Goal: Task Accomplishment & Management: Manage account settings

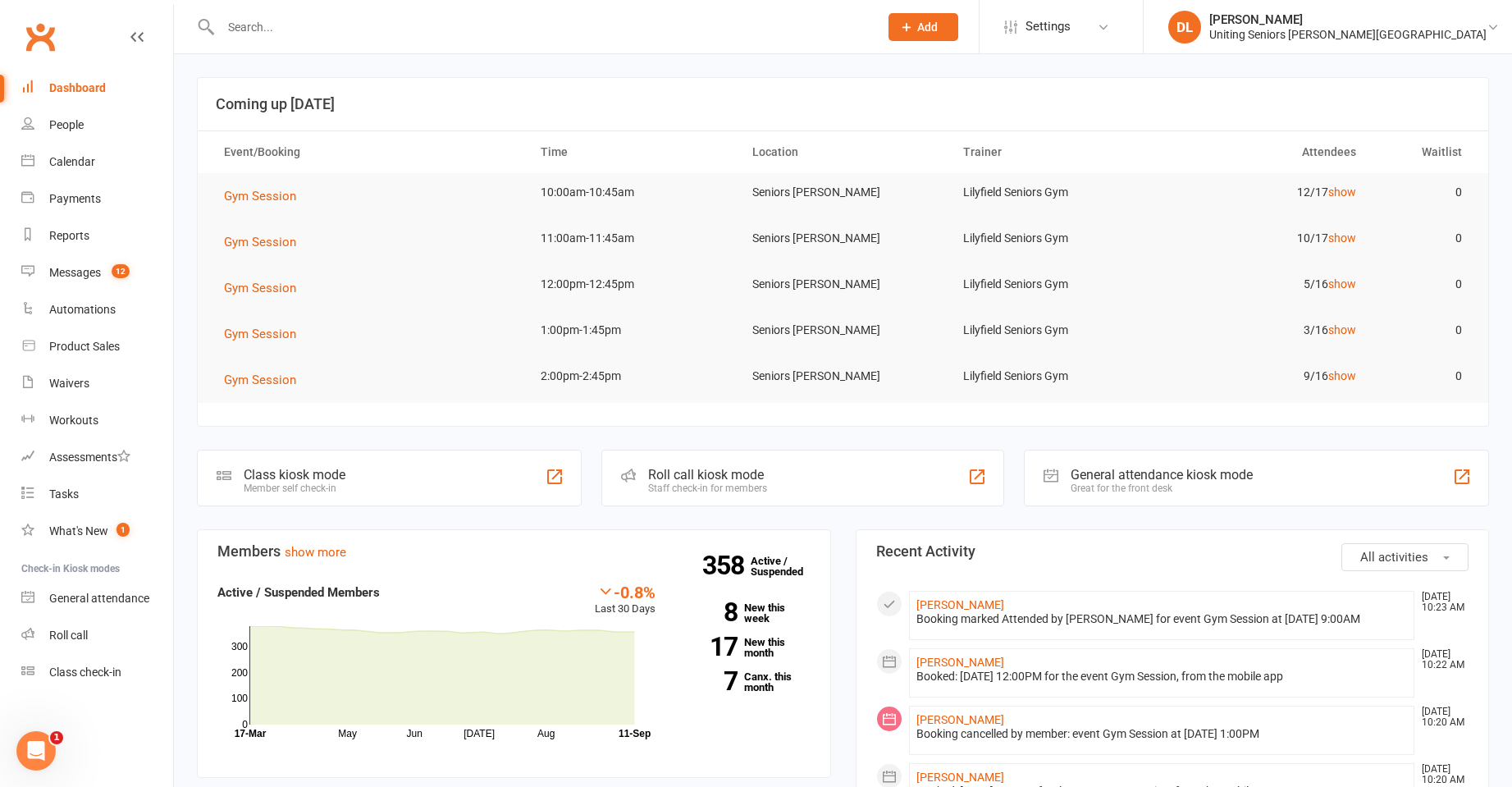
click at [317, 40] on div at bounding box center [532, 26] width 670 height 53
click at [318, 31] on input "text" at bounding box center [542, 26] width 652 height 23
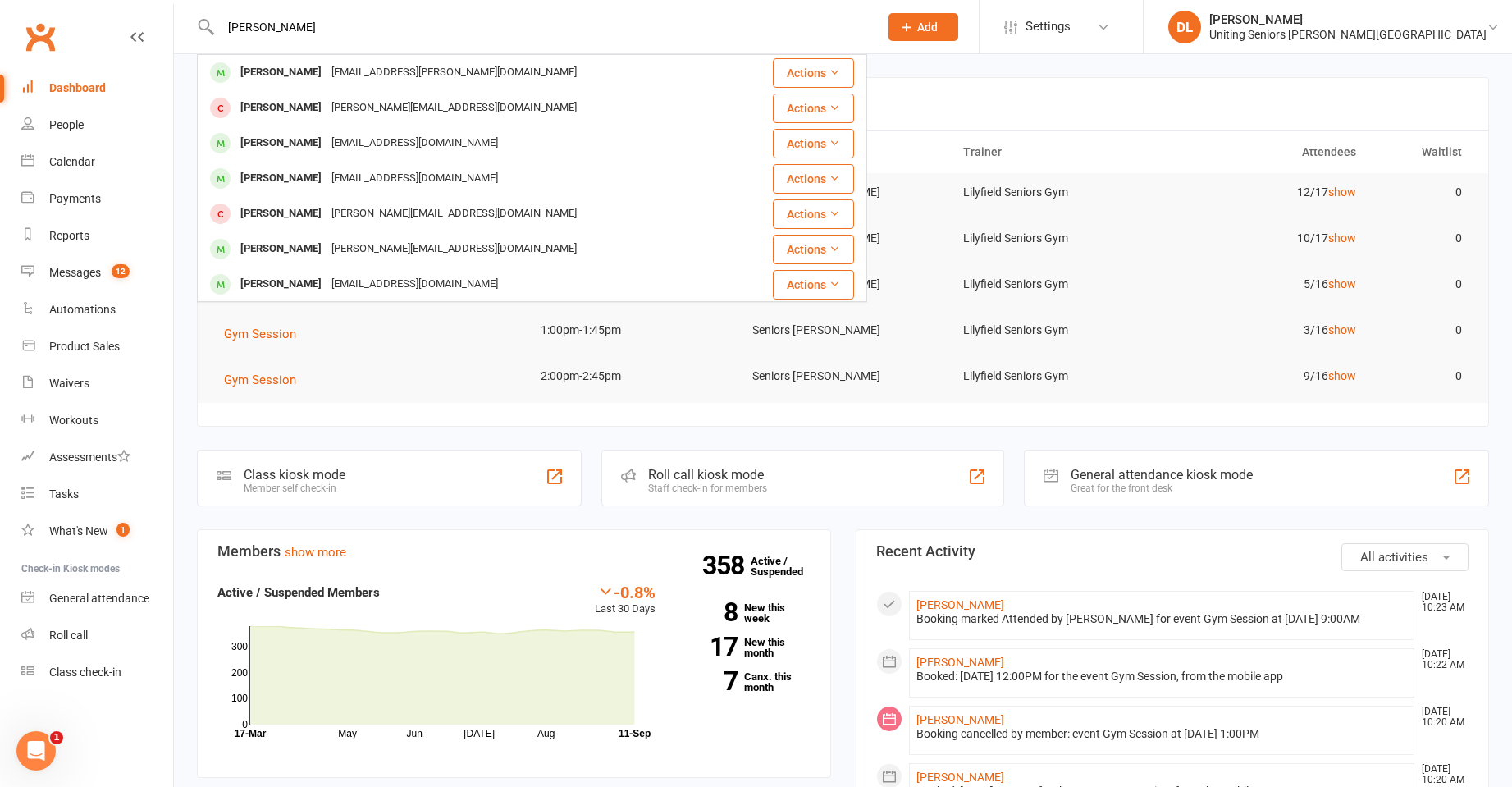
type input "jones"
click at [373, 106] on div "ross@thingos.com.au" at bounding box center [454, 108] width 255 height 24
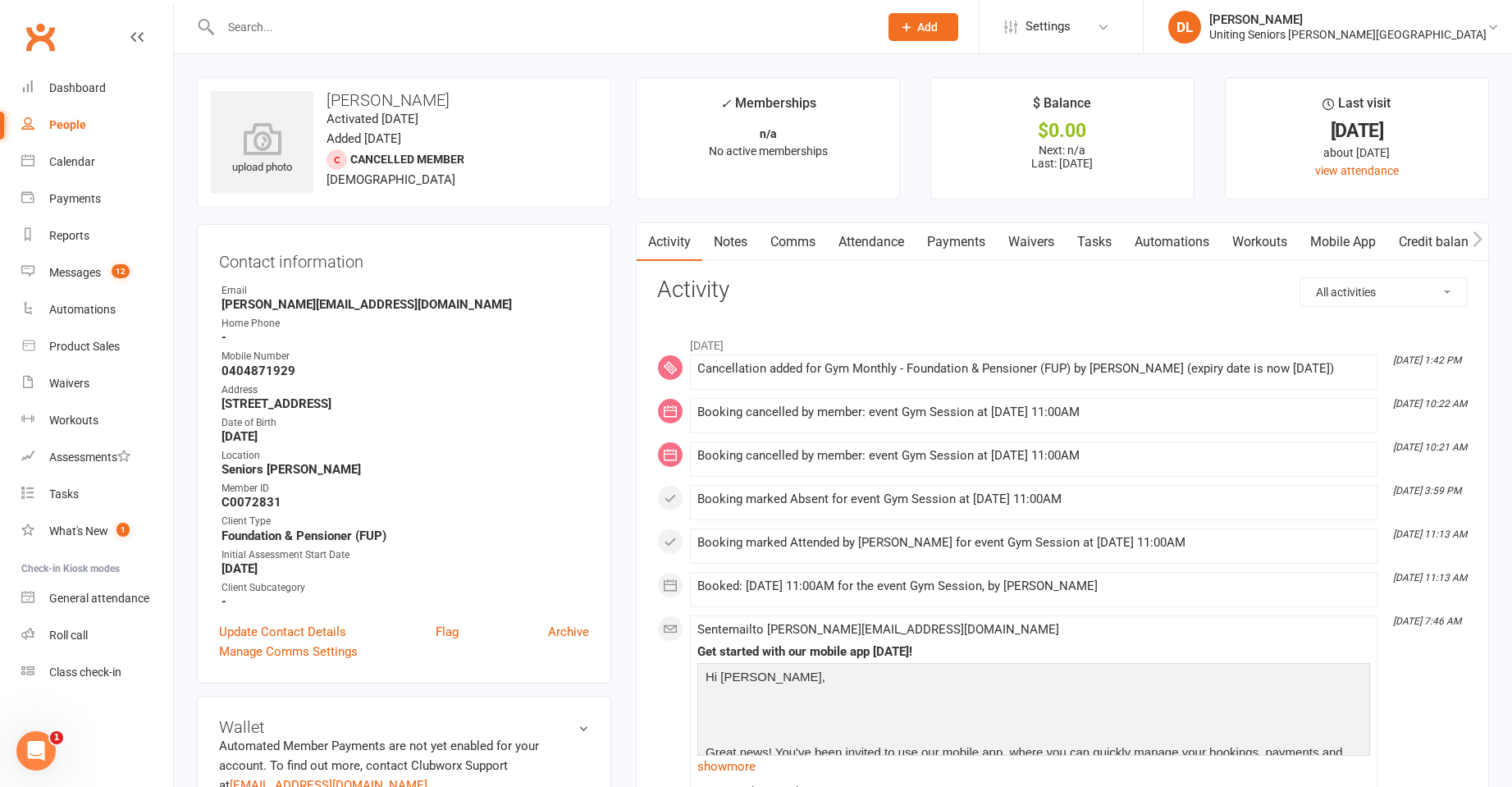
click at [874, 240] on link "Attendance" at bounding box center [872, 242] width 89 height 38
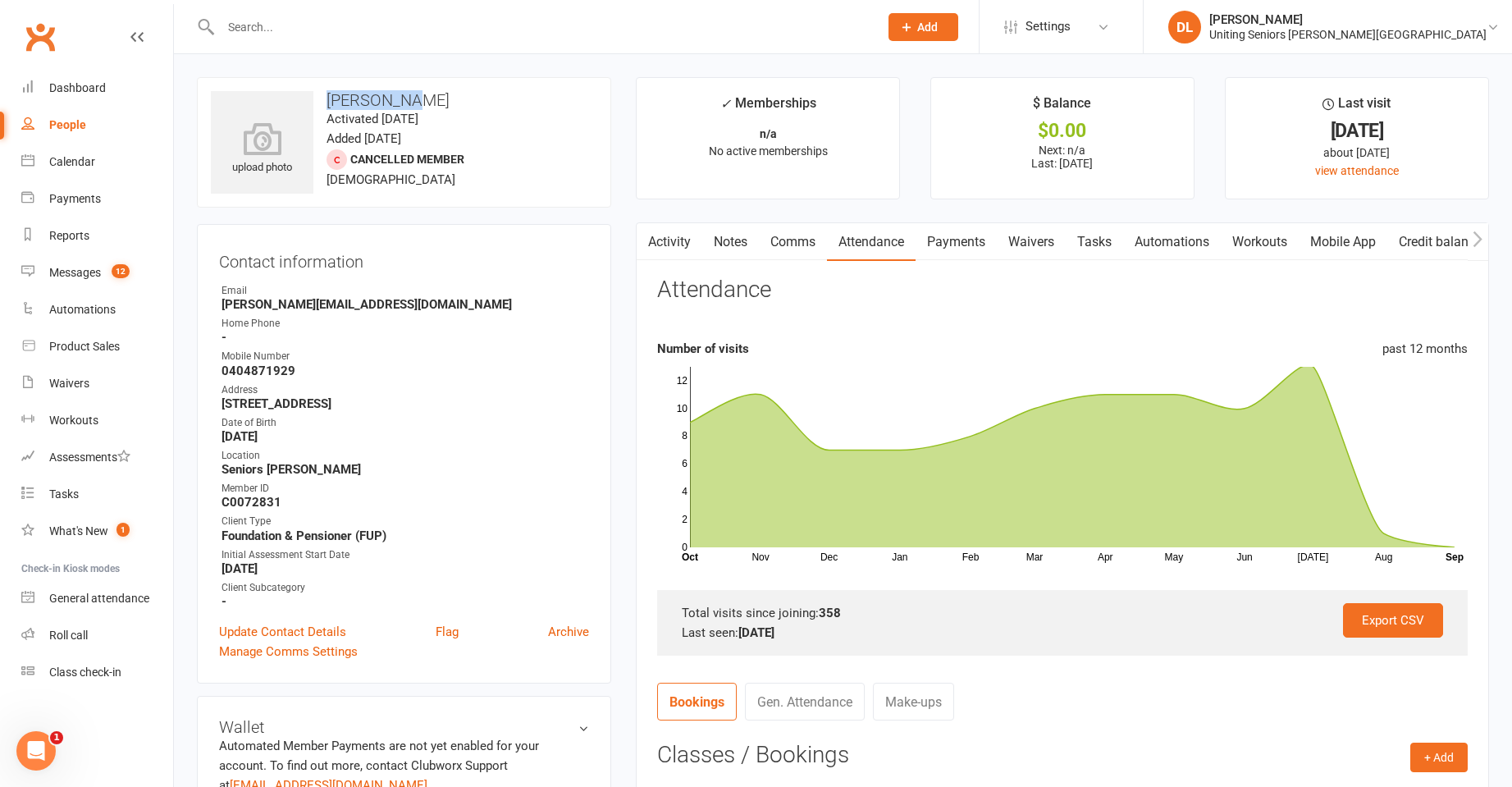
drag, startPoint x: 362, startPoint y: 100, endPoint x: 432, endPoint y: 99, distance: 70.0
click at [432, 99] on h3 "Ross Jones" at bounding box center [403, 100] width 386 height 18
copy h3 "Ross Jones"
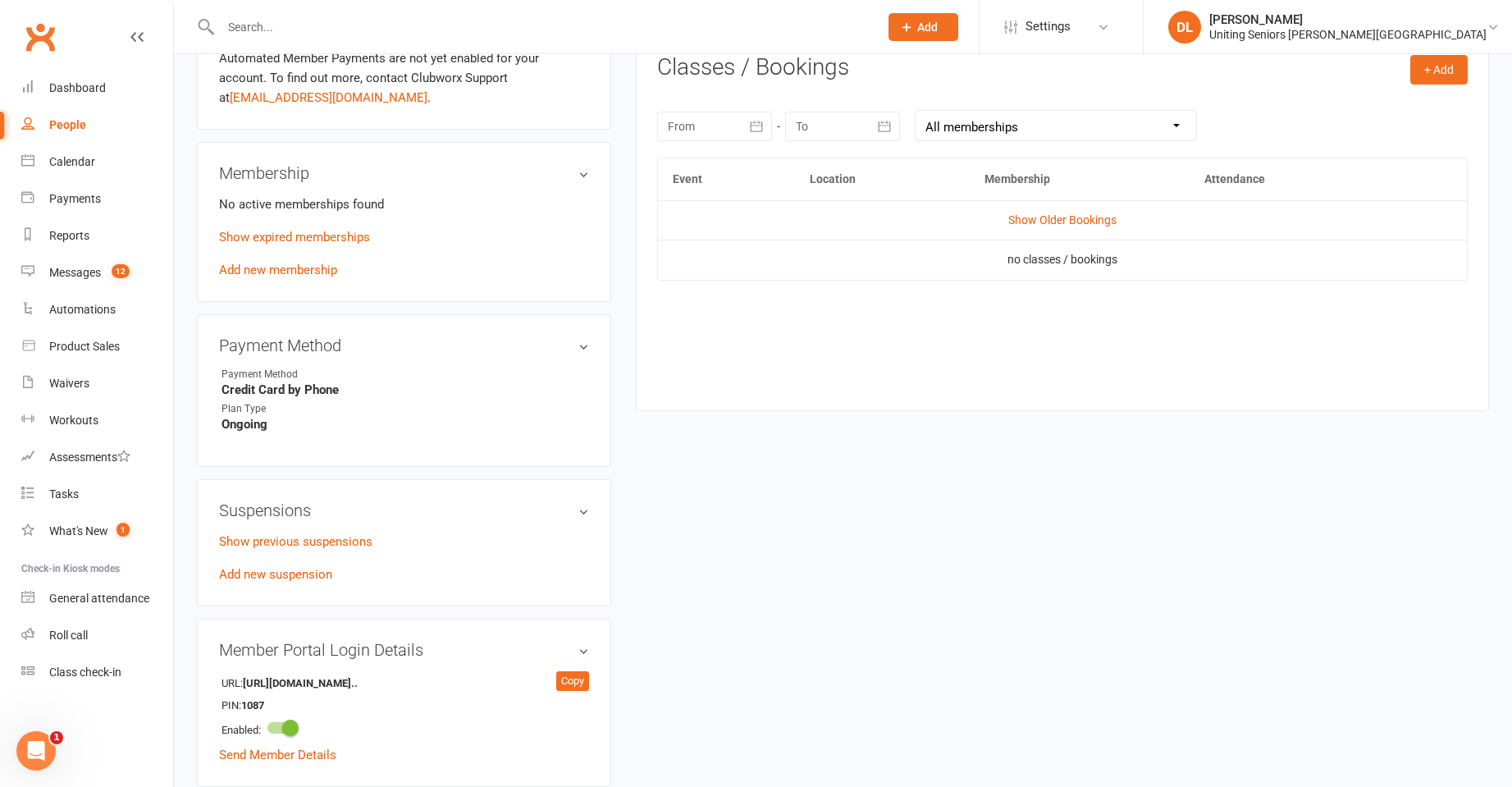
scroll to position [492, 0]
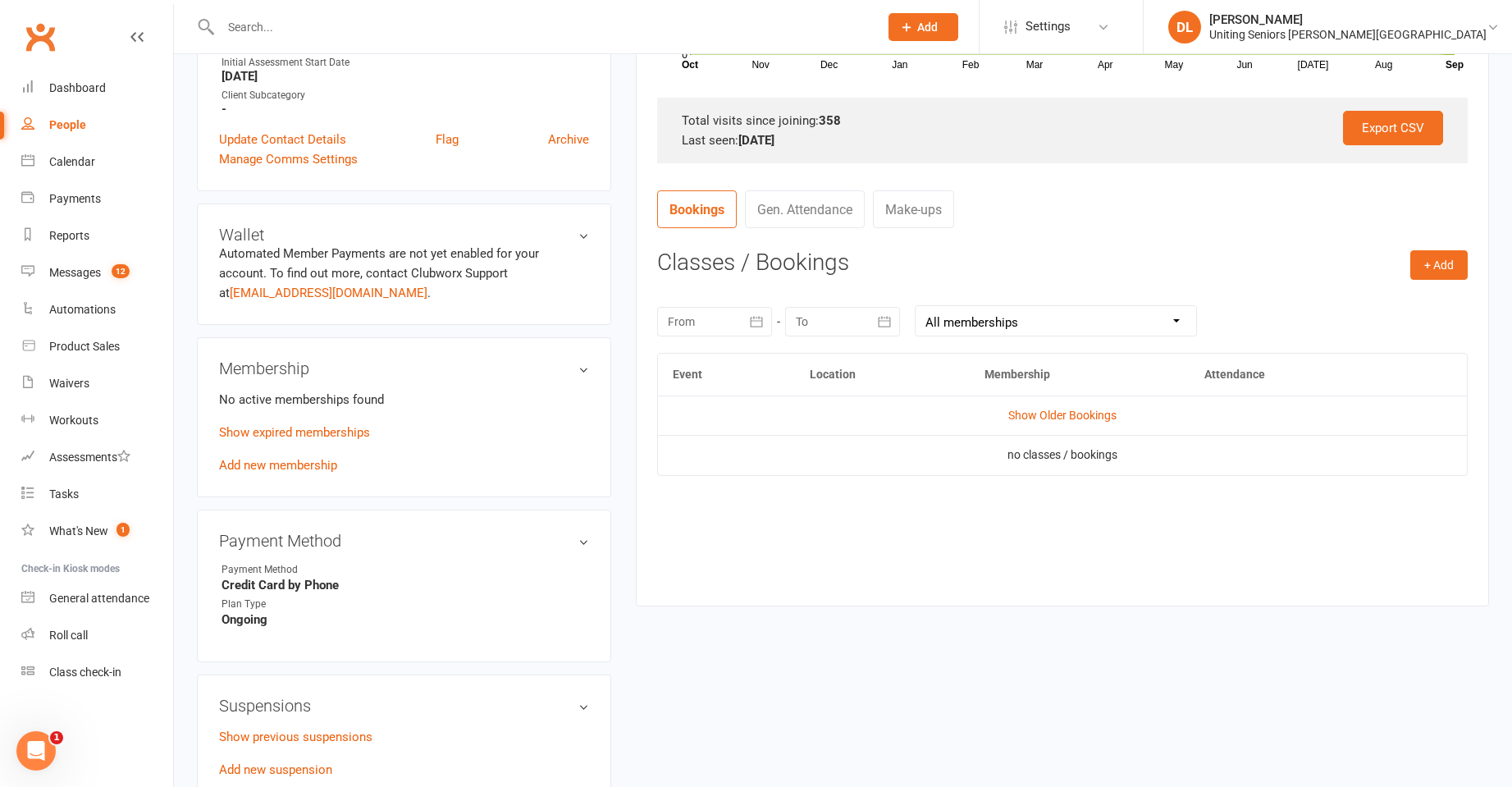
click at [261, 440] on p "Show expired memberships" at bounding box center [403, 432] width 370 height 20
click at [350, 430] on link "Show expired memberships" at bounding box center [294, 432] width 151 height 14
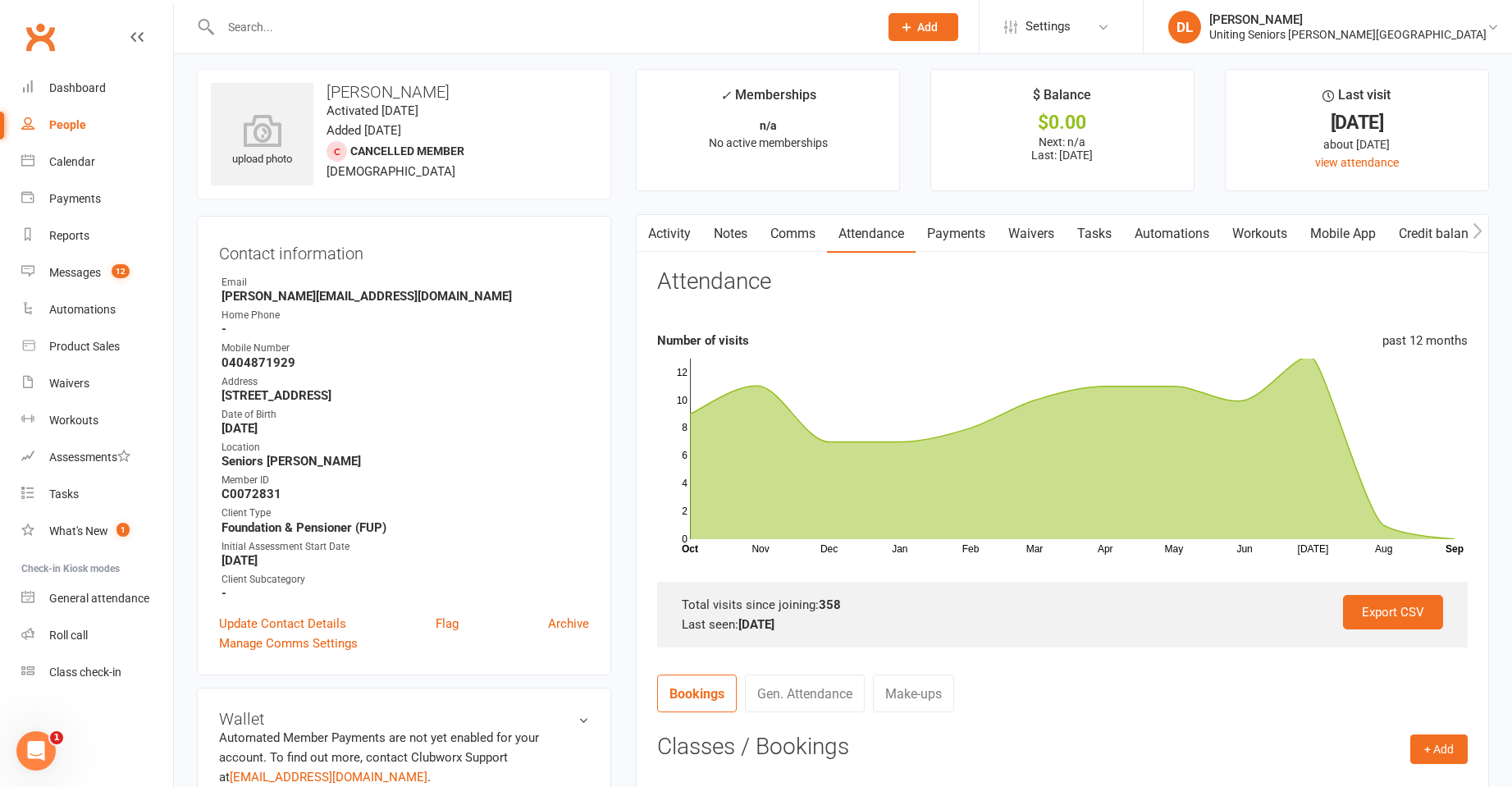
scroll to position [0, 0]
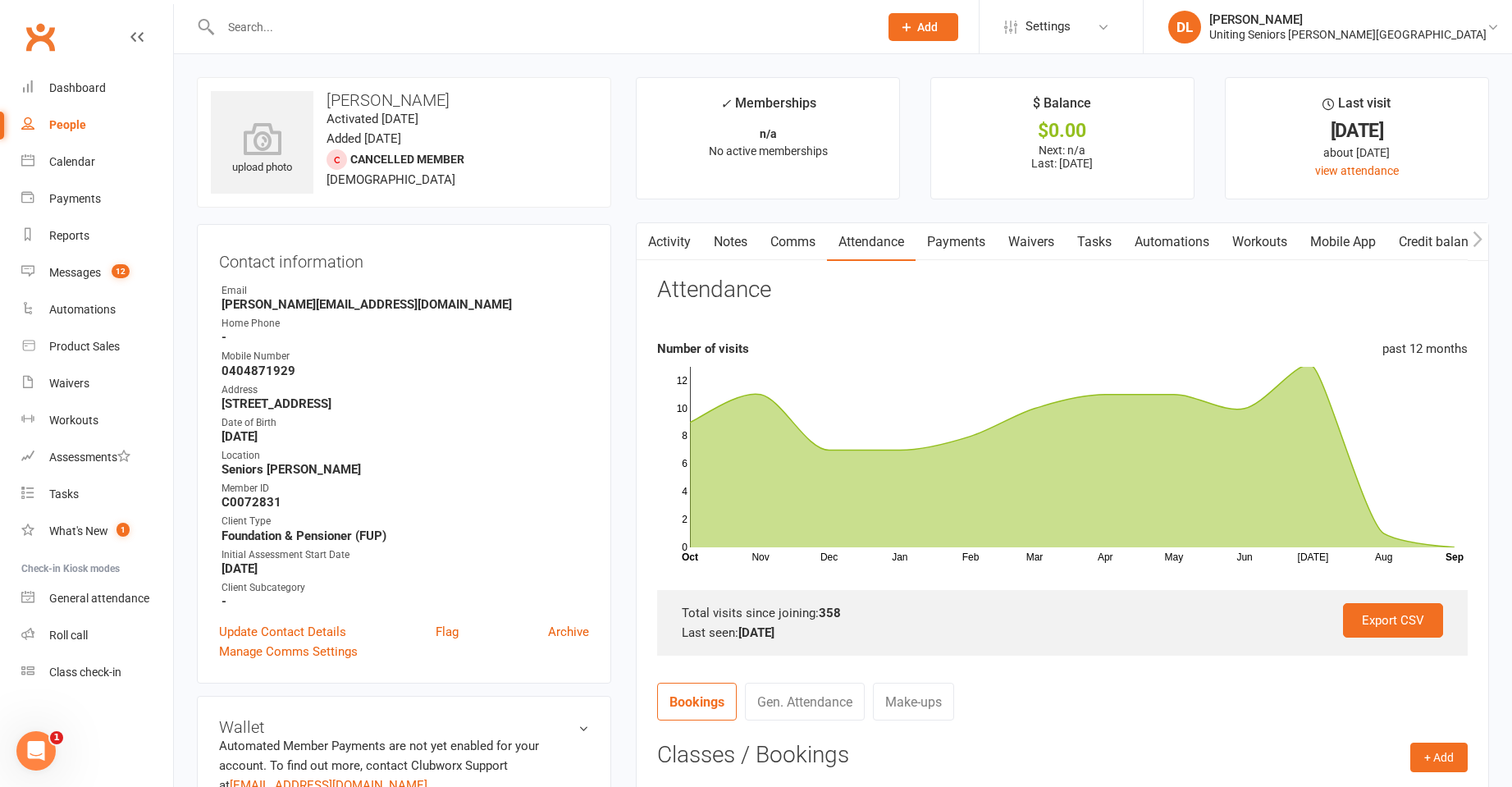
click at [676, 259] on link "Activity" at bounding box center [669, 242] width 66 height 38
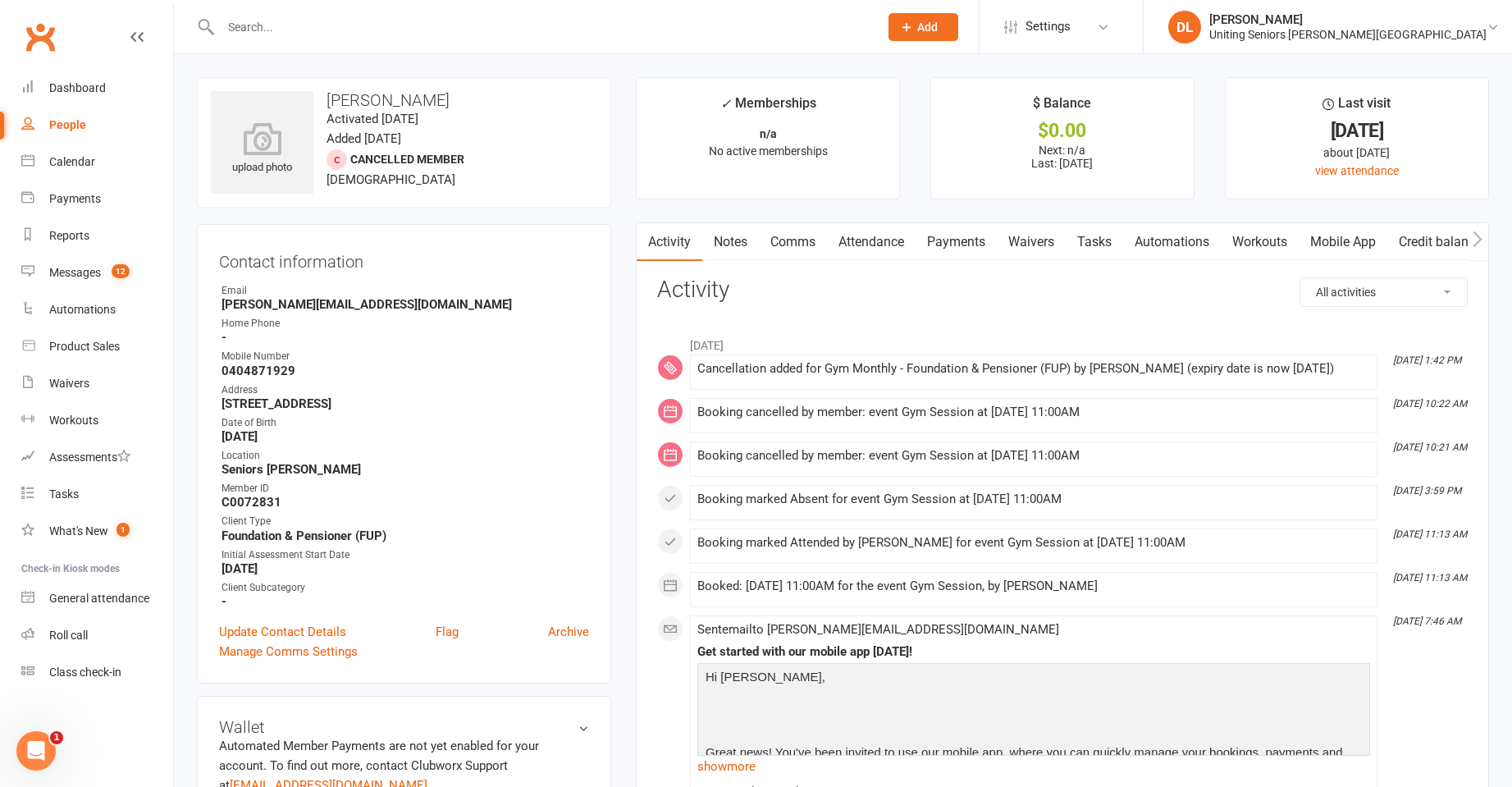
click at [411, 6] on div at bounding box center [532, 26] width 670 height 53
click at [398, 12] on div at bounding box center [532, 26] width 670 height 53
click at [397, 22] on input "text" at bounding box center [542, 26] width 652 height 23
click at [470, 23] on input "text" at bounding box center [542, 26] width 652 height 23
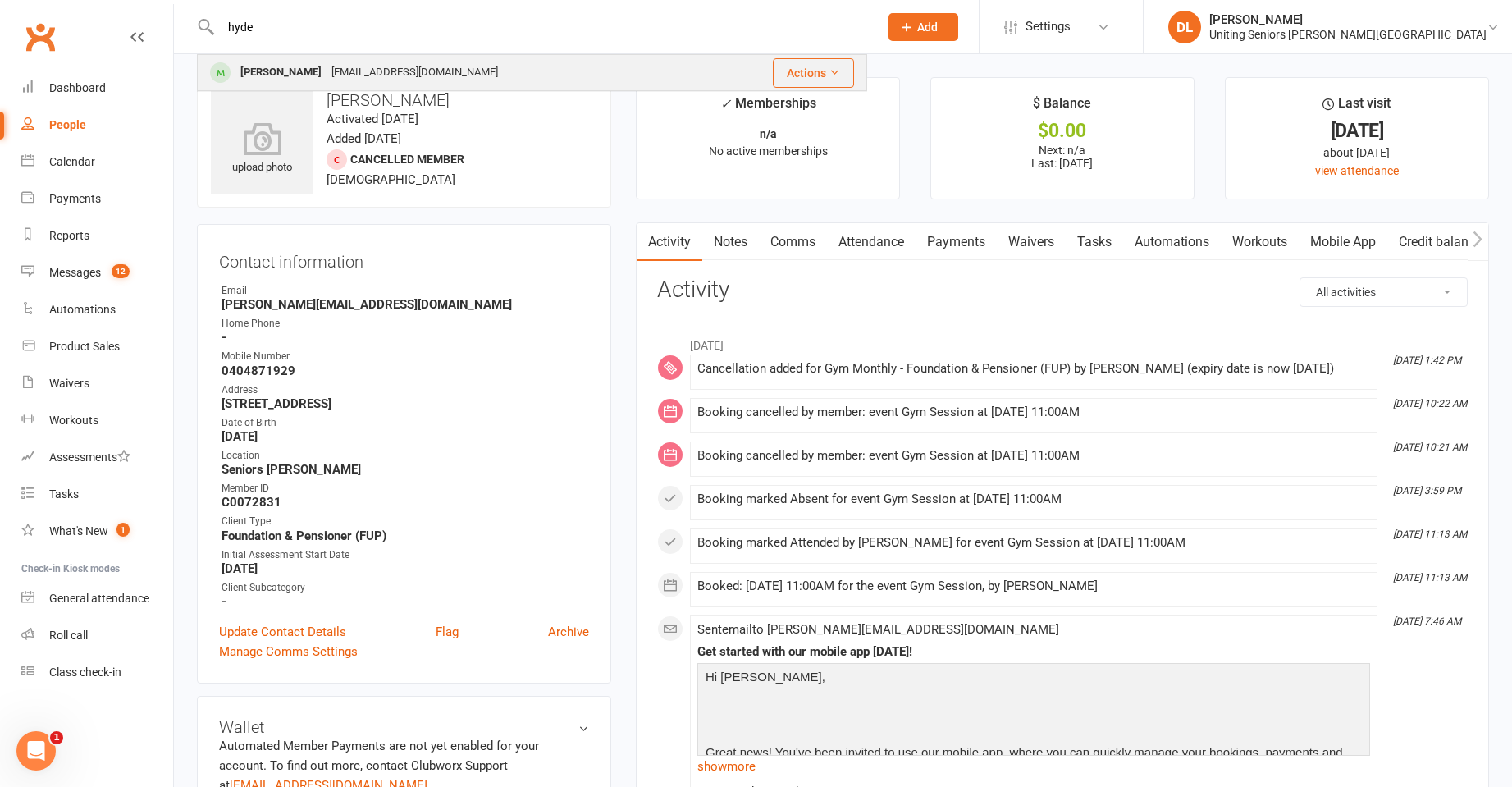
type input "hyde"
click at [541, 64] on div "John Hyde johnhyde8@bigpond.com" at bounding box center [455, 72] width 512 height 33
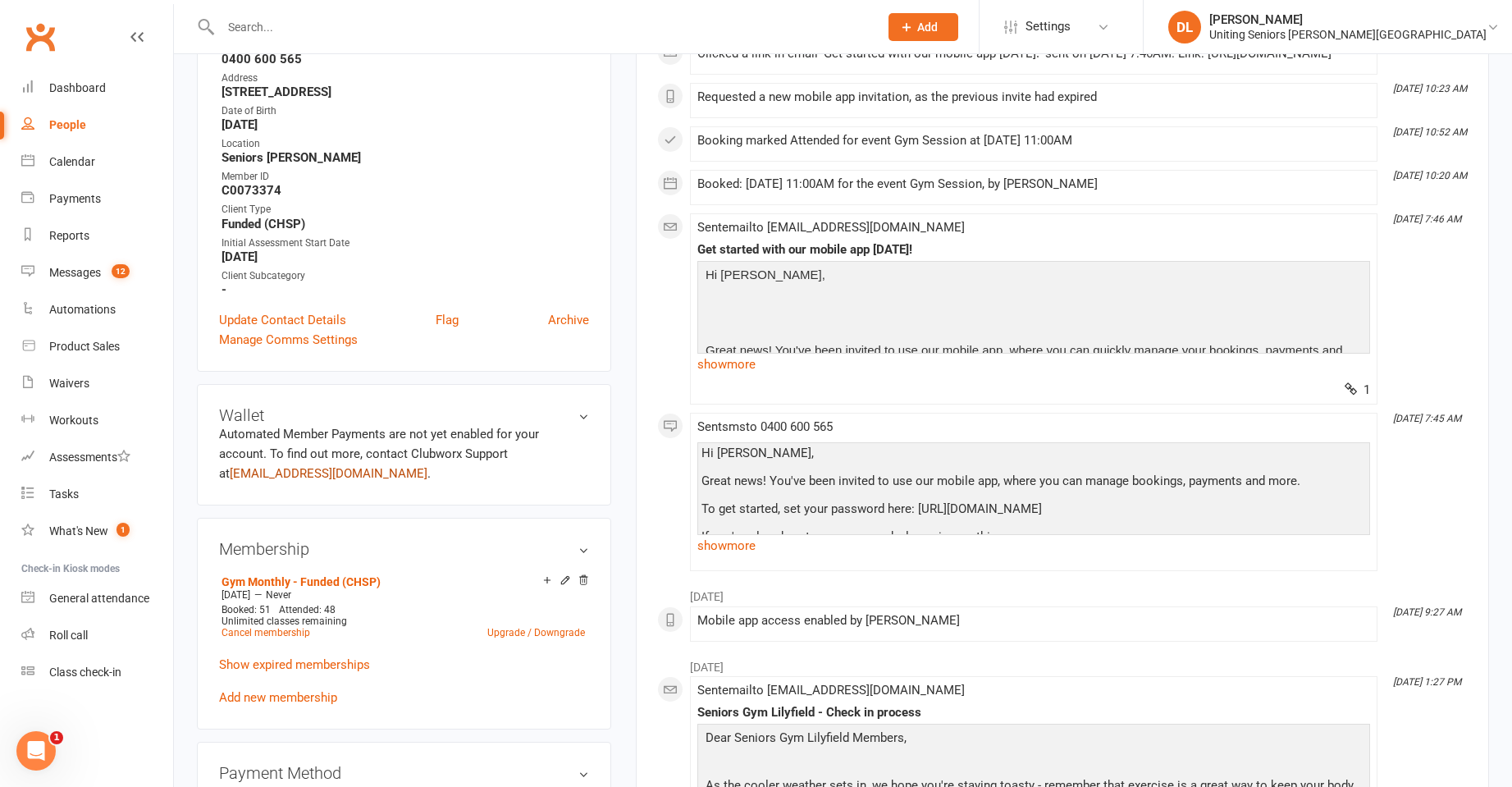
scroll to position [328, 0]
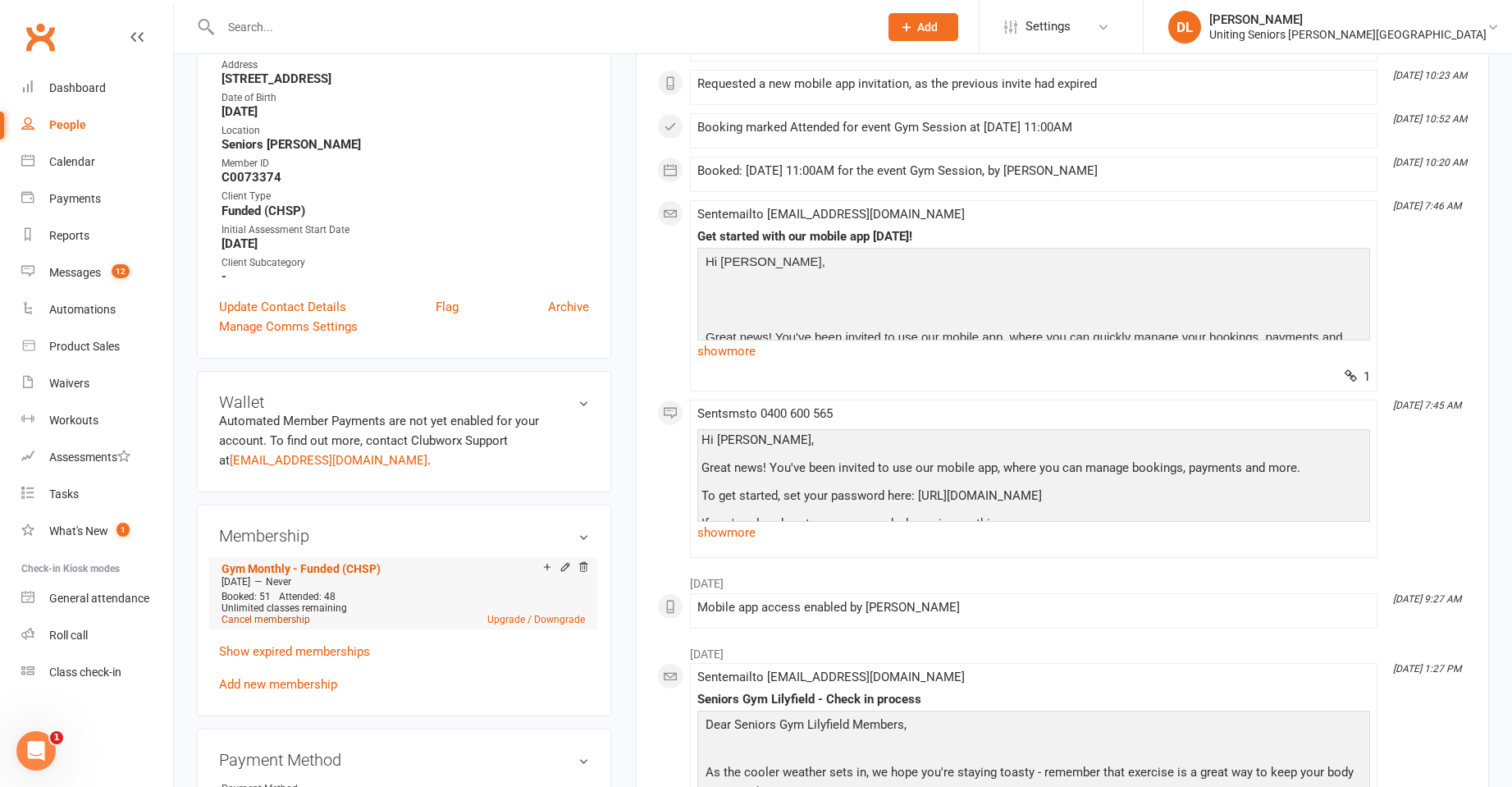
click at [286, 616] on link "Cancel membership" at bounding box center [266, 620] width 89 height 12
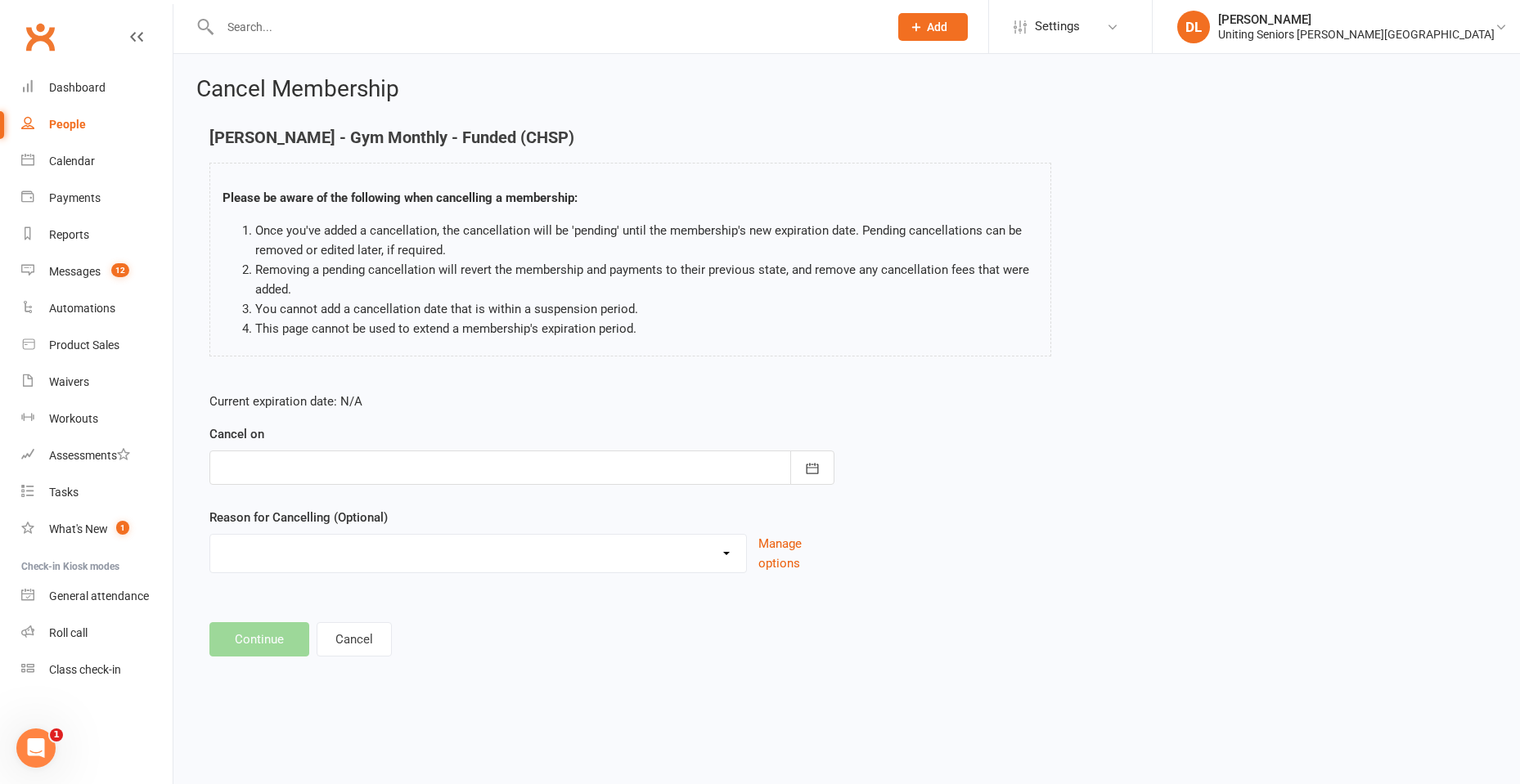
click at [404, 458] on div at bounding box center [521, 468] width 625 height 34
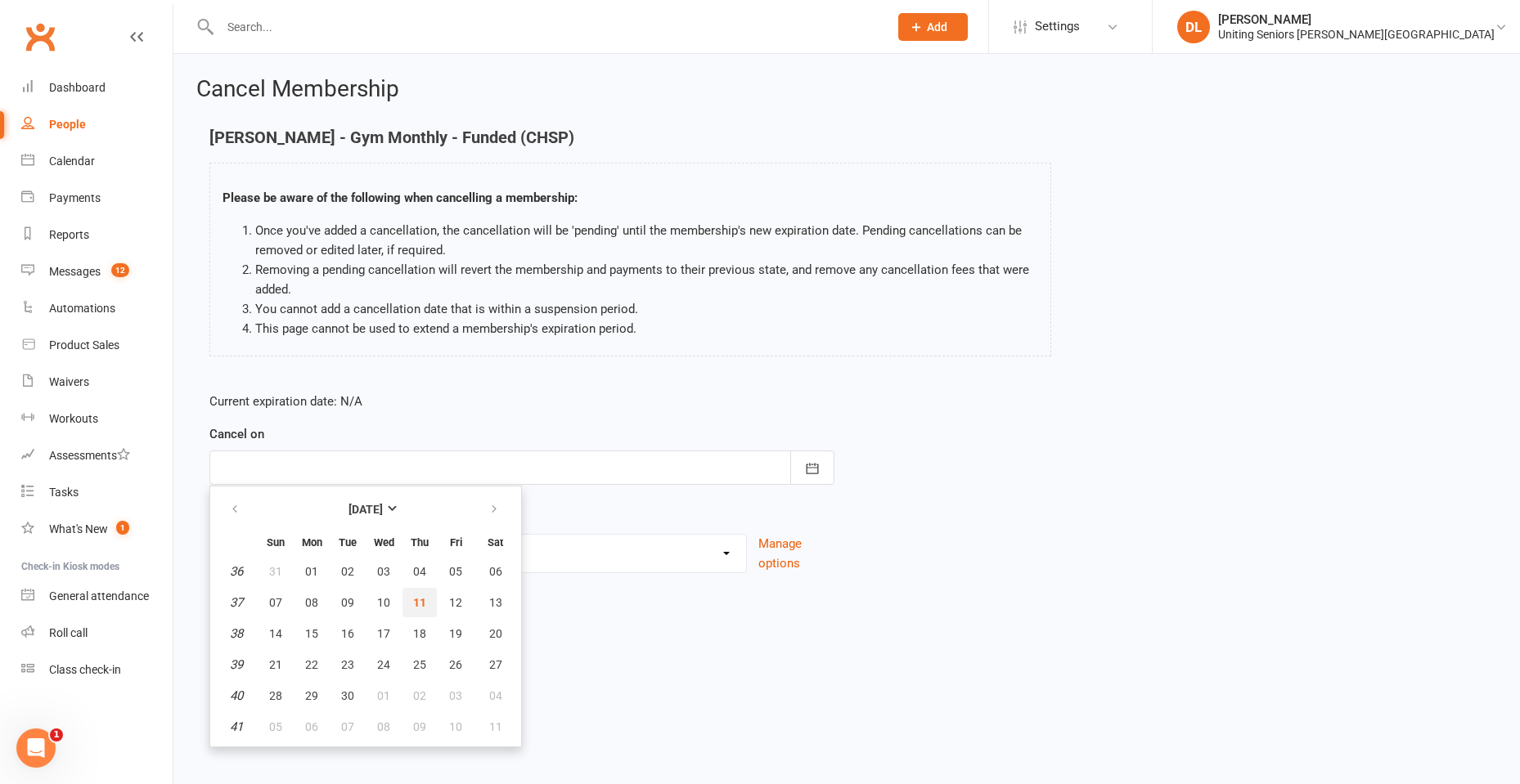
click at [416, 597] on span "11" at bounding box center [419, 603] width 14 height 14
type input "11 Sep 2025"
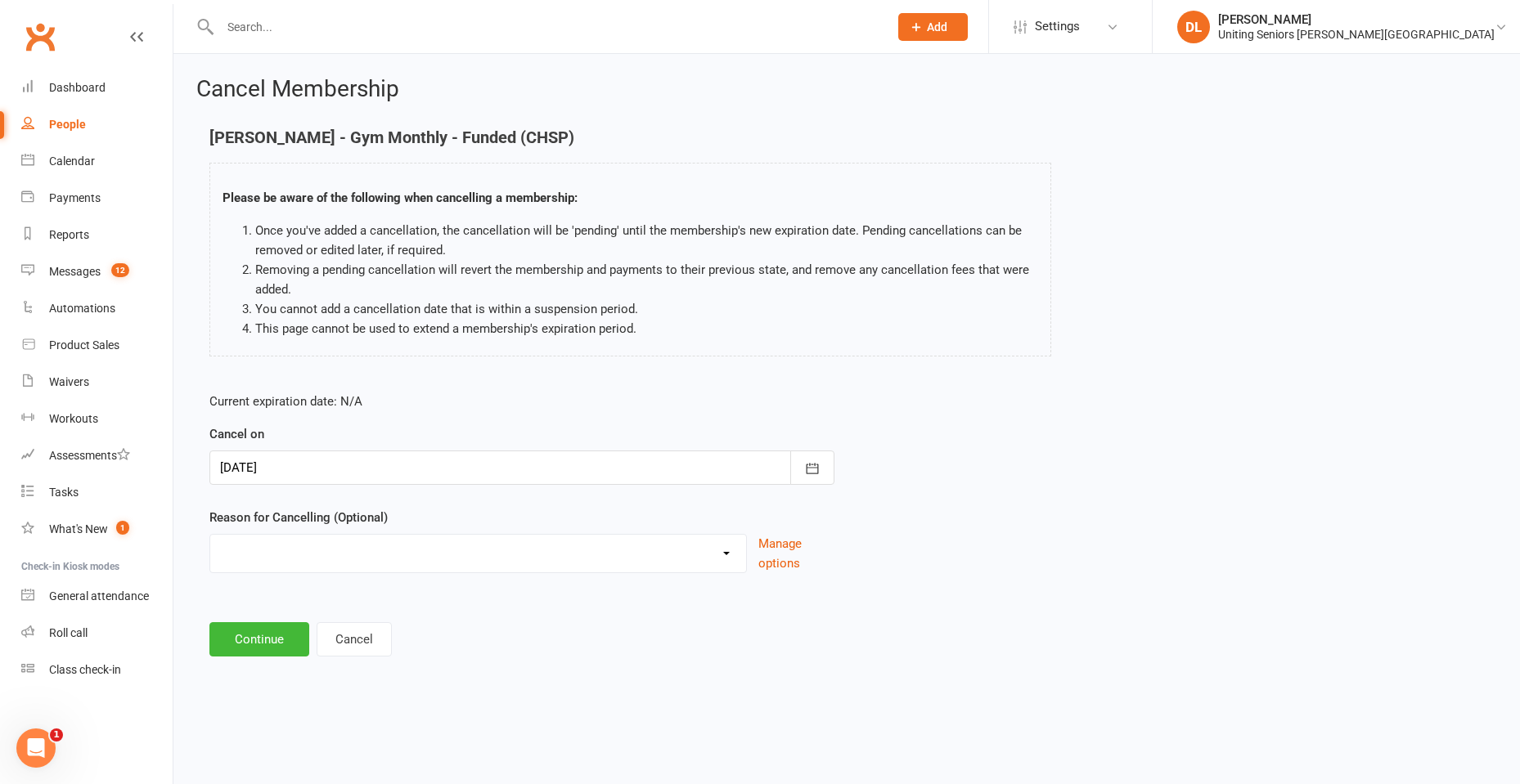
click at [597, 614] on main "John Hyde - Gym Monthly - Funded (CHSP) Please be aware of the following when c…" at bounding box center [847, 392] width 1301 height 528
click at [473, 570] on div "Discharged End 10VP Health Holiday Injury Moving to HCP other Transition to CHS…" at bounding box center [478, 554] width 537 height 40
click at [470, 560] on select "Discharged End 10VP Health Holiday Injury Moving to HCP other Transition to CHS…" at bounding box center [478, 551] width 536 height 32
click at [970, 680] on div "Cancel Membership John Hyde - Gym Monthly - Funded (CHSP) Please be aware of th…" at bounding box center [847, 369] width 1347 height 629
click at [270, 645] on button "Continue" at bounding box center [259, 640] width 100 height 34
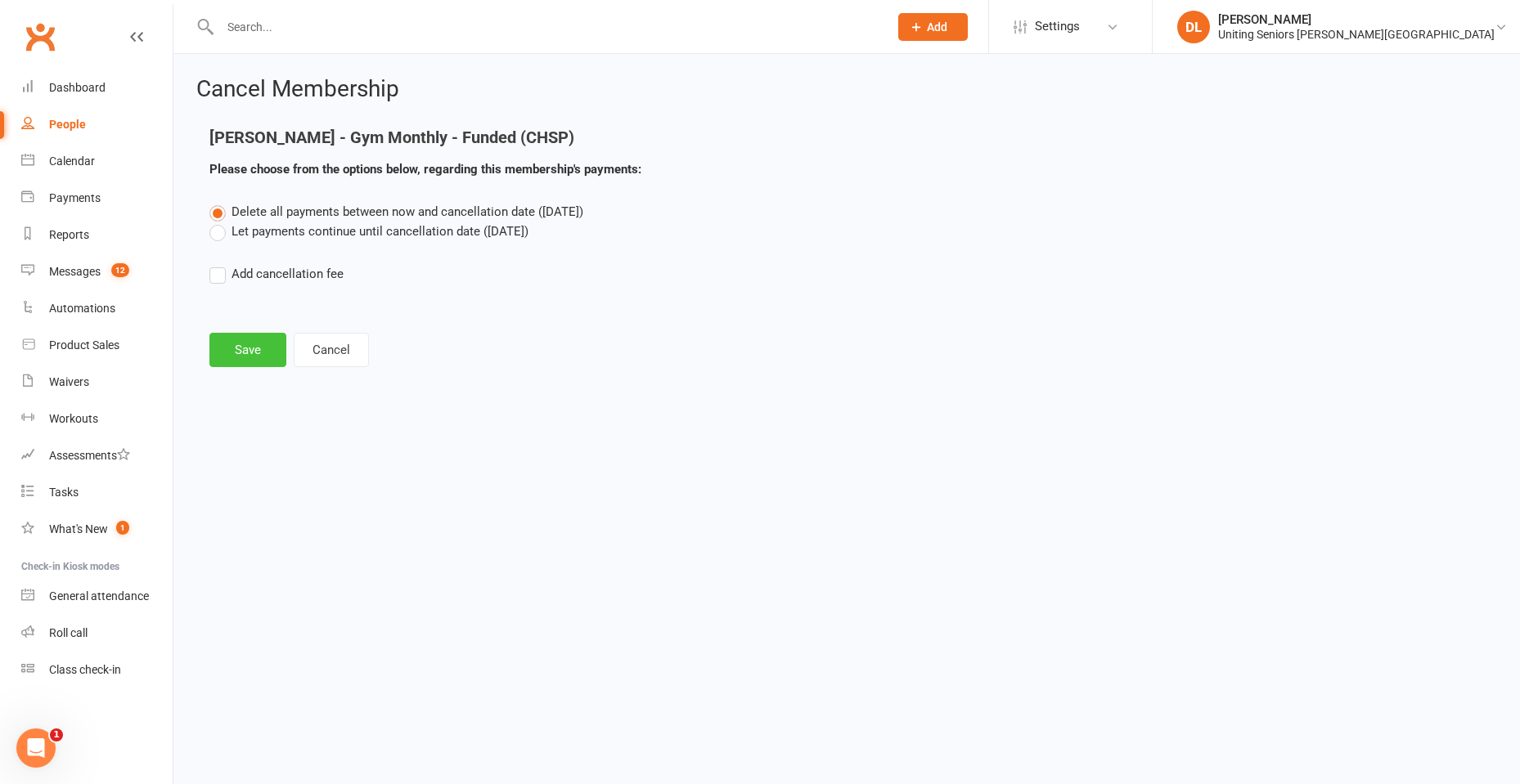
click at [250, 345] on button "Save" at bounding box center [247, 350] width 77 height 34
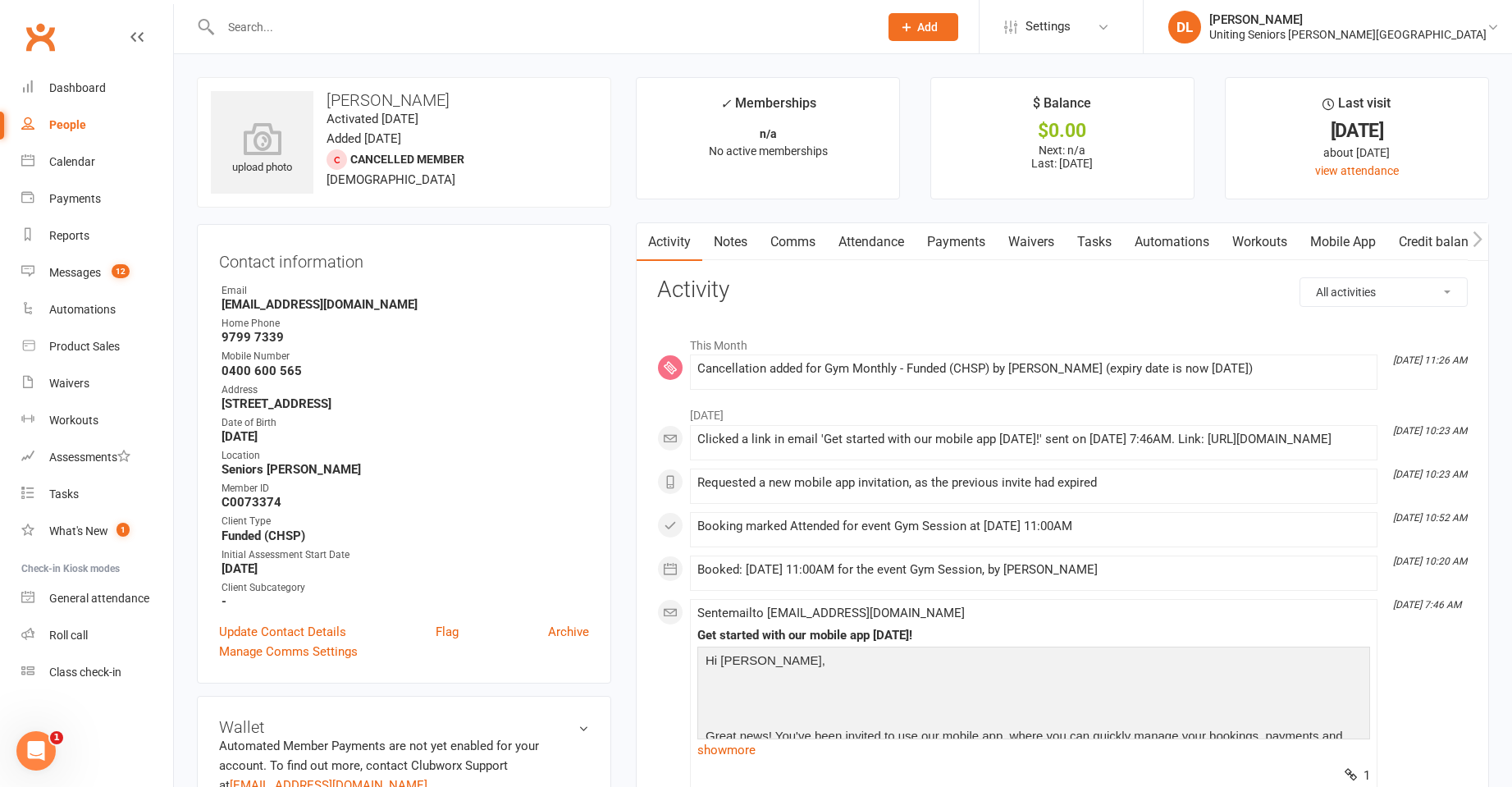
click at [327, 32] on input "text" at bounding box center [542, 26] width 652 height 23
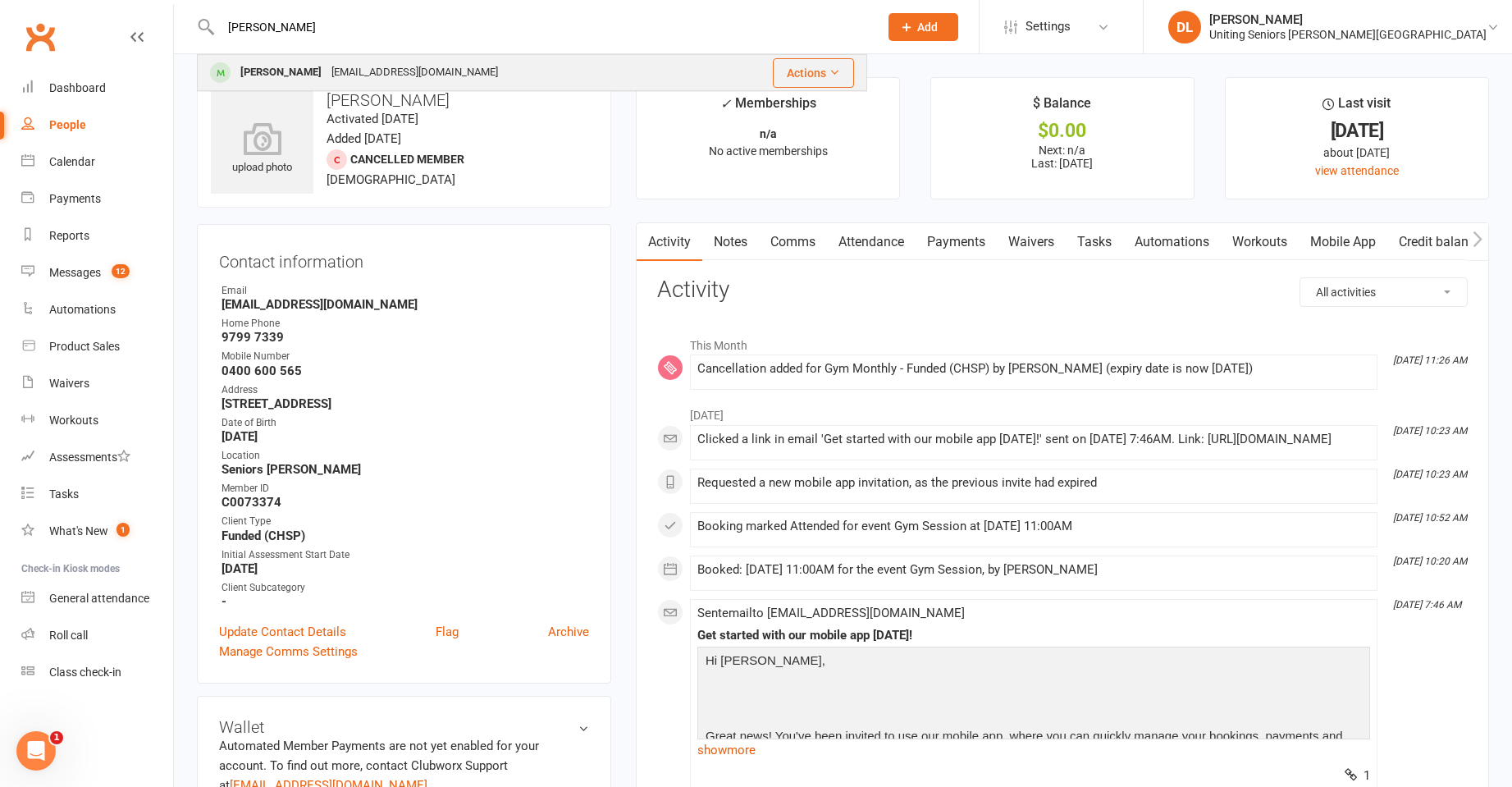
type input "ted m"
click at [359, 65] on div "tedandalisonm@gmail.com" at bounding box center [414, 72] width 176 height 24
